Goal: Check status

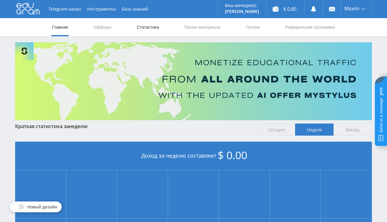
click at [159, 27] on link "Статистика" at bounding box center [148, 27] width 24 height 18
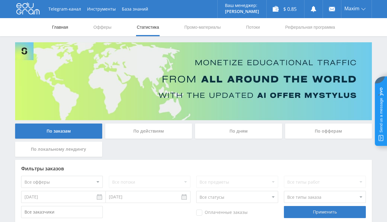
click at [61, 31] on link "Главная" at bounding box center [59, 27] width 17 height 18
click at [57, 30] on link "Главная" at bounding box center [59, 27] width 17 height 18
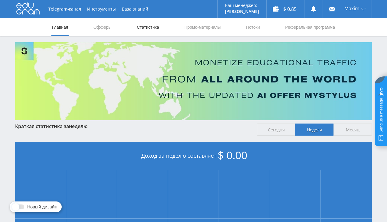
click at [142, 28] on link "Статистика" at bounding box center [148, 27] width 24 height 18
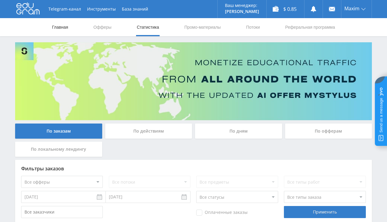
click at [62, 28] on link "Главная" at bounding box center [59, 27] width 17 height 18
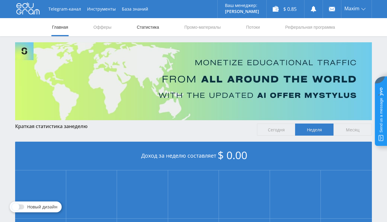
click at [146, 24] on link "Статистика" at bounding box center [148, 27] width 24 height 18
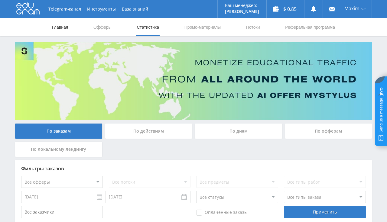
click at [61, 22] on link "Главная" at bounding box center [59, 27] width 17 height 18
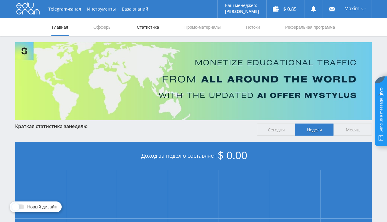
click at [141, 31] on nav "Главная Офферы Статистика Промо-материалы Потоки Реферальная программа" at bounding box center [193, 27] width 284 height 18
click at [142, 31] on link "Статистика" at bounding box center [148, 27] width 24 height 18
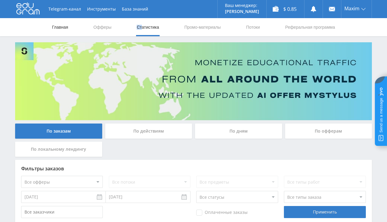
click at [58, 29] on link "Главная" at bounding box center [59, 27] width 17 height 18
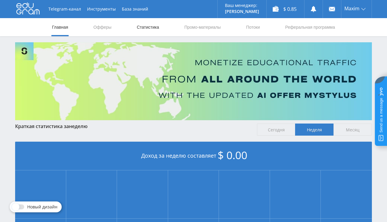
click at [146, 30] on link "Статистика" at bounding box center [148, 27] width 24 height 18
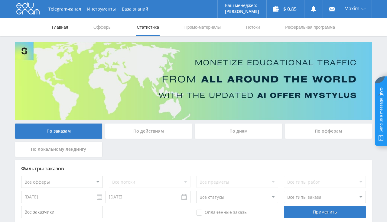
click at [63, 27] on link "Главная" at bounding box center [59, 27] width 17 height 18
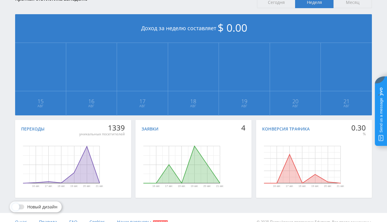
scroll to position [137, 0]
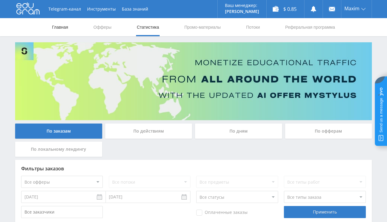
click at [68, 26] on link "Главная" at bounding box center [59, 27] width 17 height 18
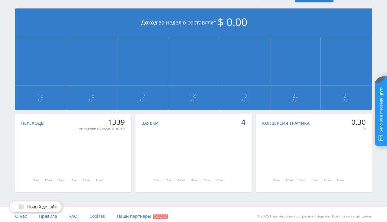
scroll to position [137, 0]
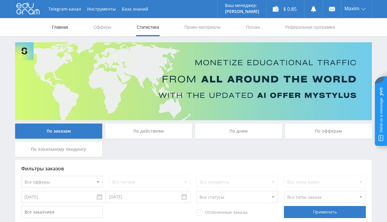
click at [65, 25] on link "Главная" at bounding box center [59, 27] width 17 height 18
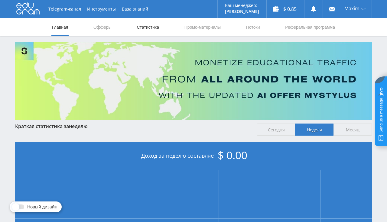
click at [145, 30] on link "Статистика" at bounding box center [148, 27] width 24 height 18
